Goal: Check status: Check status

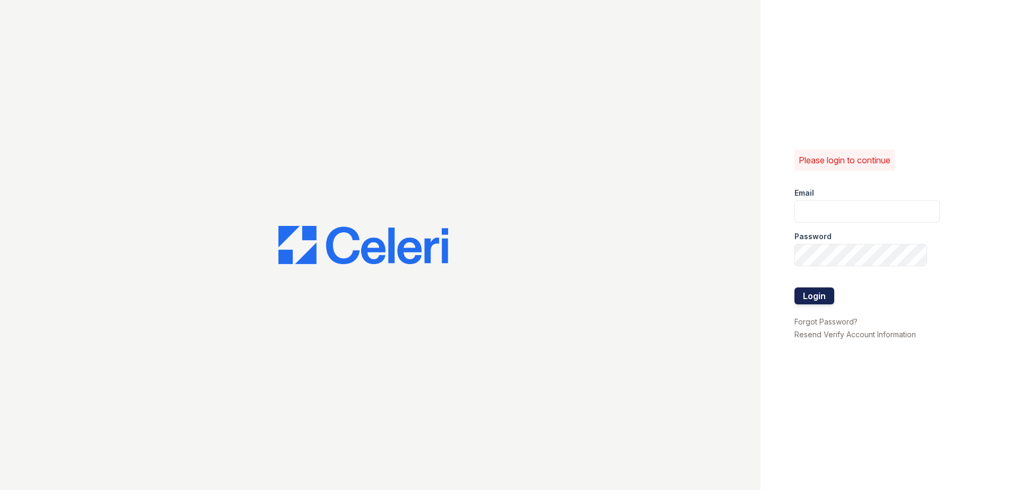
type input "arriverollingoaks@trinity-pm.com"
click at [823, 300] on button "Login" at bounding box center [814, 295] width 40 height 17
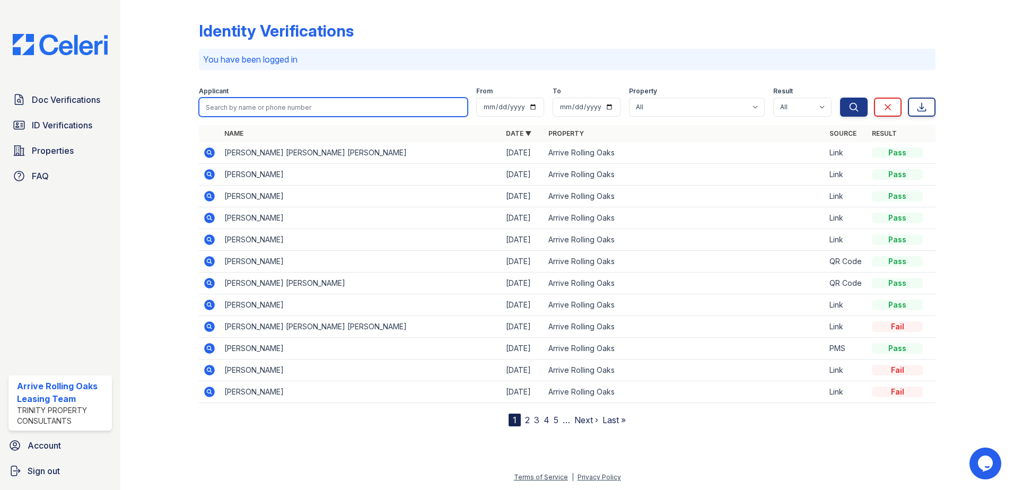
click at [261, 103] on input "search" at bounding box center [333, 107] width 269 height 19
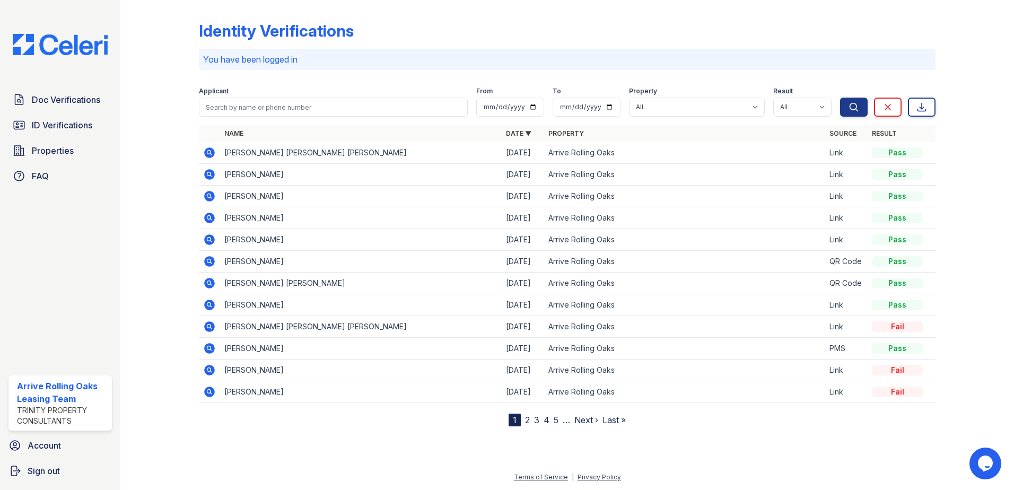
click at [205, 239] on icon at bounding box center [209, 239] width 11 height 11
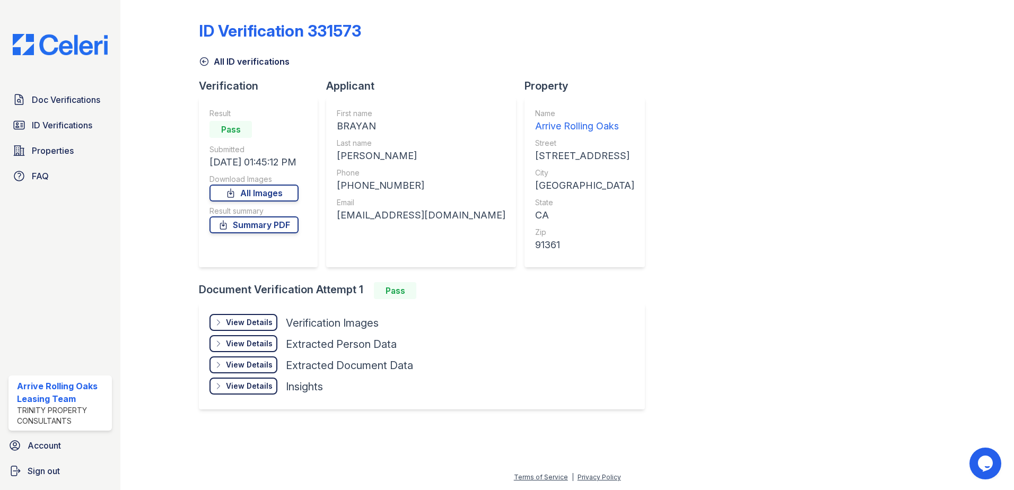
click at [384, 212] on div "ortegabraim99@gmail.com" at bounding box center [421, 215] width 169 height 15
copy div "ortegabraim99@gmail.com"
click at [238, 319] on div "View Details" at bounding box center [249, 322] width 47 height 11
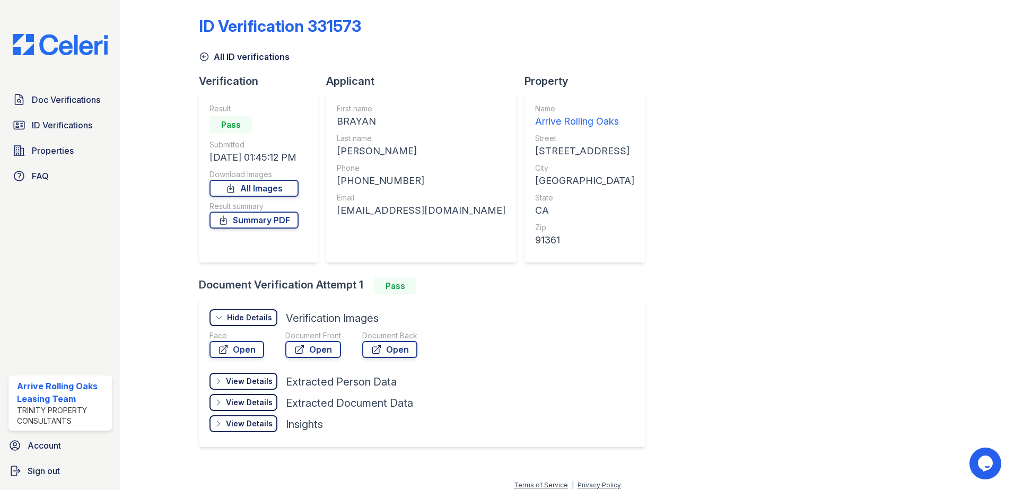
scroll to position [13, 0]
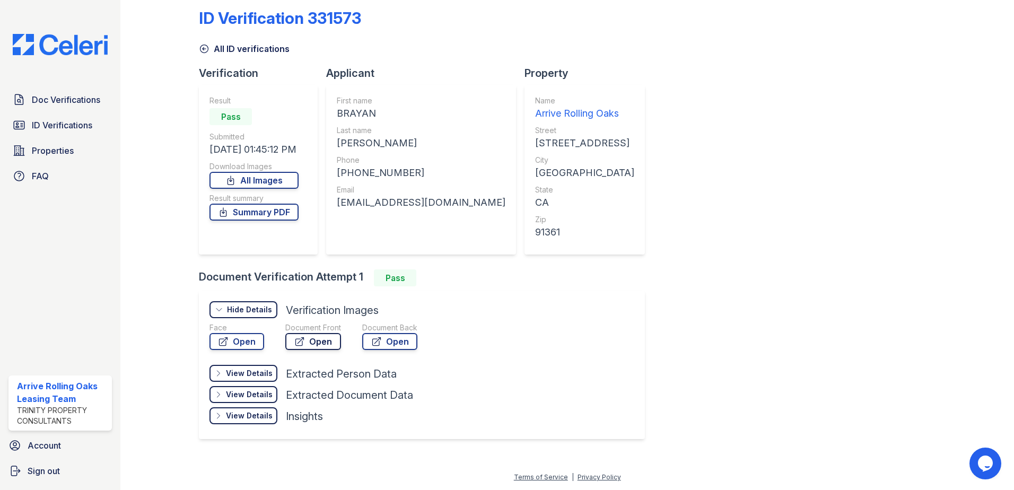
click at [322, 342] on link "Open" at bounding box center [313, 341] width 56 height 17
click at [208, 54] on link "All ID verifications" at bounding box center [244, 48] width 91 height 13
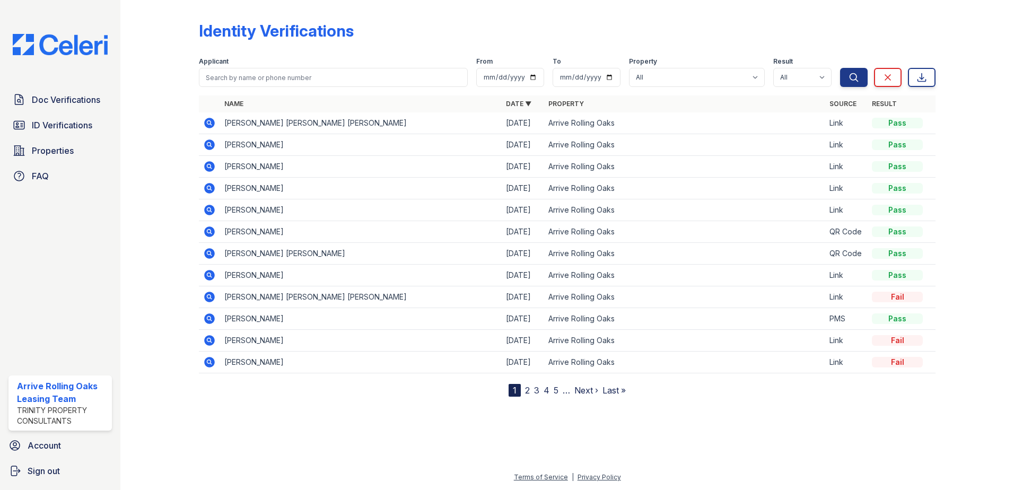
click at [204, 186] on icon at bounding box center [209, 188] width 13 height 13
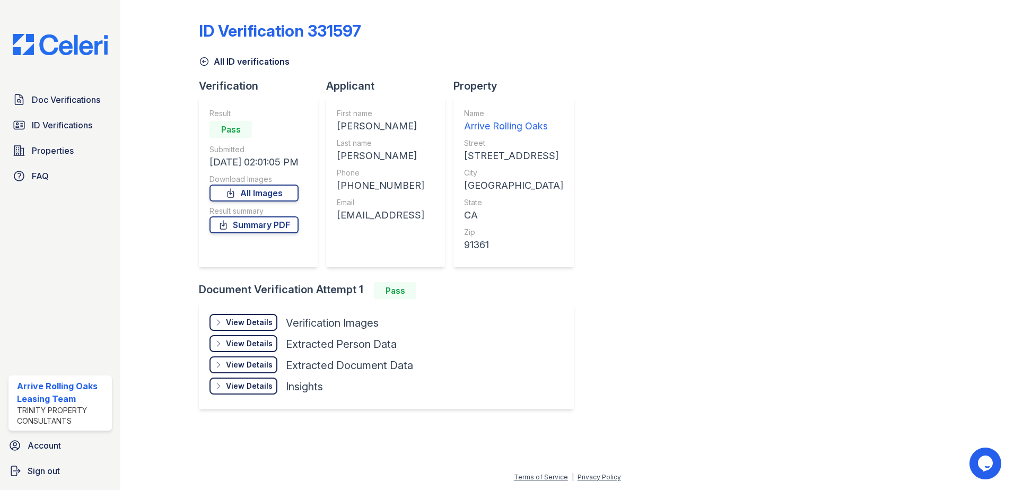
click at [257, 326] on div "View Details" at bounding box center [249, 322] width 47 height 11
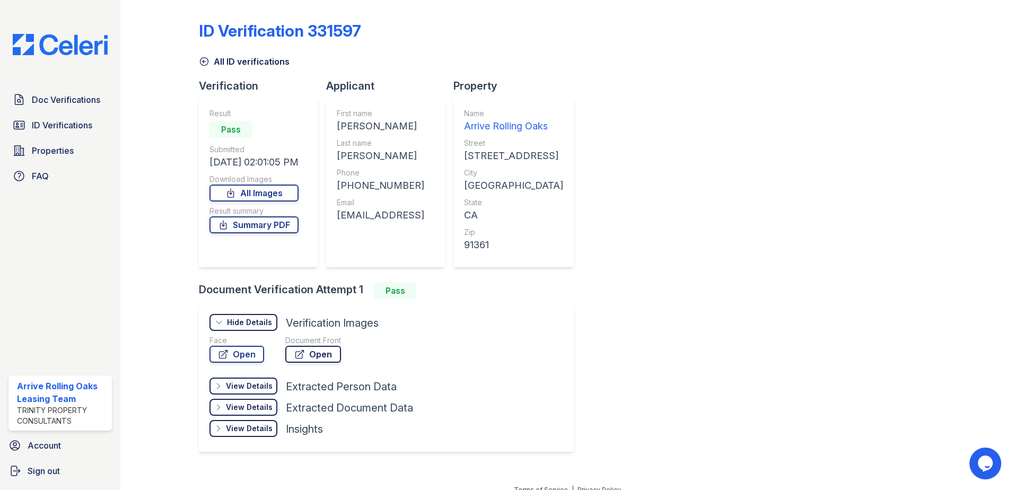
click at [307, 354] on link "Open" at bounding box center [313, 354] width 56 height 17
click at [375, 214] on div "vicenteleticia164@gmail.comv" at bounding box center [380, 215] width 87 height 15
copy div "vicenteleticia164@gmail.comv"
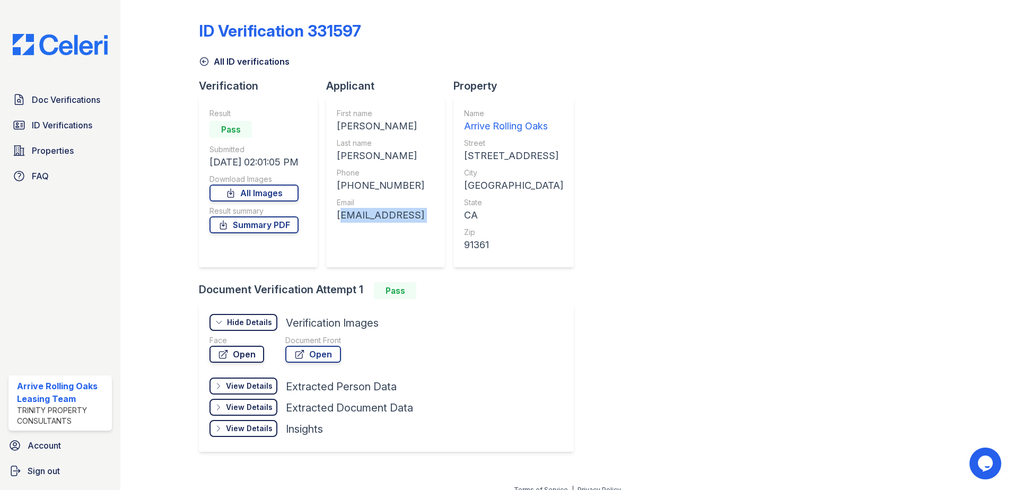
click at [241, 348] on link "Open" at bounding box center [236, 354] width 55 height 17
click at [204, 58] on icon at bounding box center [204, 61] width 11 height 11
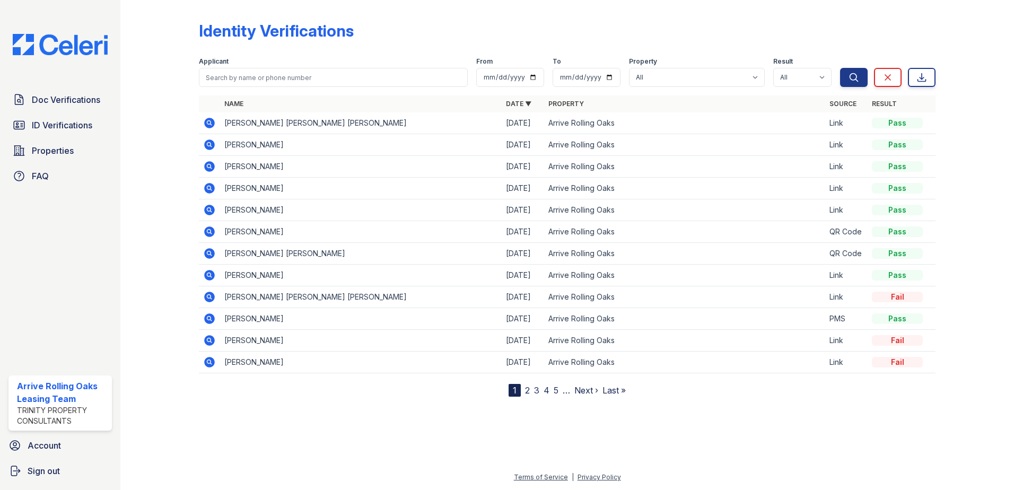
click at [212, 236] on icon at bounding box center [209, 231] width 11 height 11
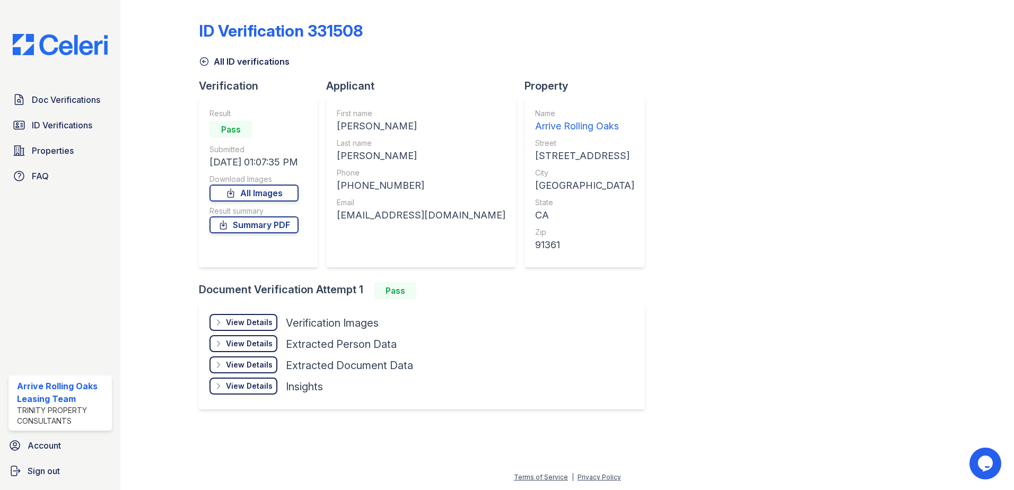
drag, startPoint x: 239, startPoint y: 316, endPoint x: 243, endPoint y: 321, distance: 6.4
click at [240, 319] on div "View Details Details Hide Details Details Verification Images Document Front Op…" at bounding box center [422, 356] width 446 height 106
click at [244, 321] on div "View Details" at bounding box center [249, 322] width 47 height 11
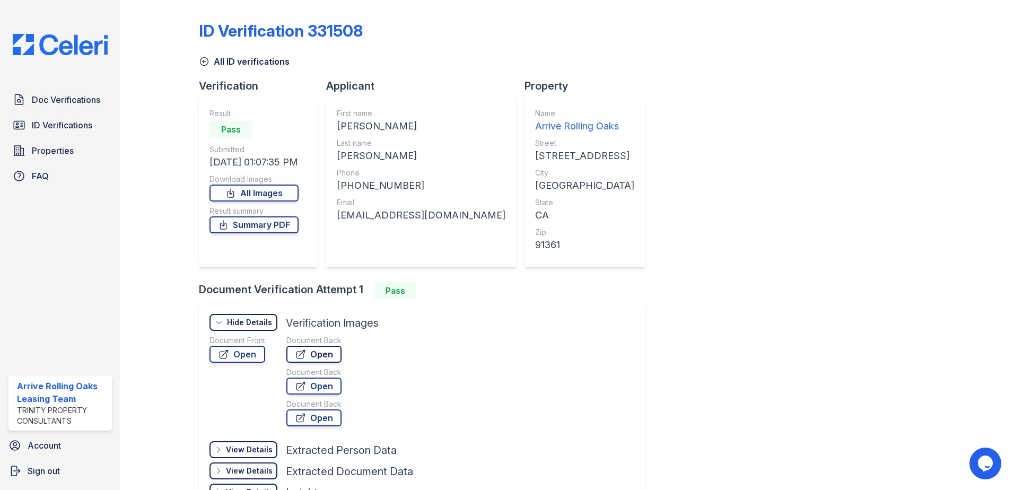
click at [304, 354] on icon at bounding box center [300, 354] width 11 height 11
click at [245, 346] on link "Open" at bounding box center [237, 354] width 56 height 17
